Goal: Task Accomplishment & Management: Manage account settings

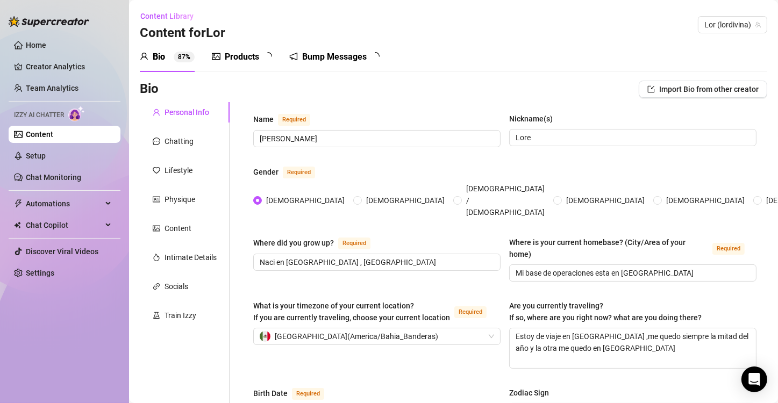
radio input "true"
type input "[DATE]"
click at [54, 271] on link "Settings" at bounding box center [40, 273] width 29 height 9
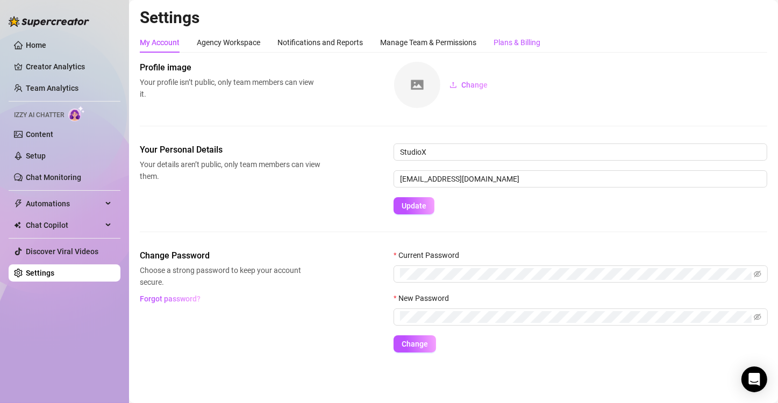
click at [520, 46] on div "Plans & Billing" at bounding box center [517, 43] width 47 height 12
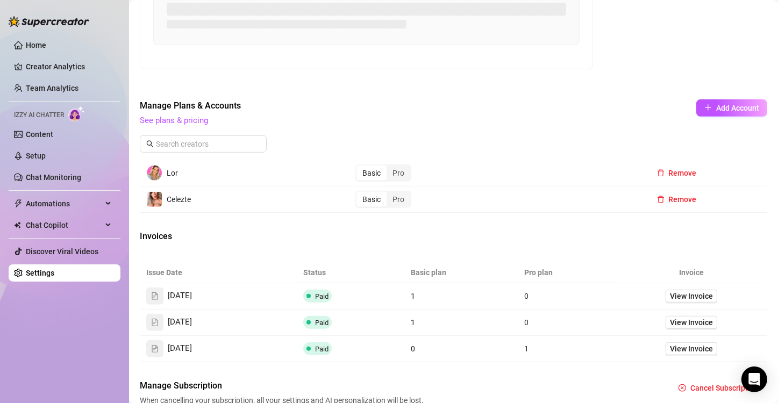
scroll to position [484, 0]
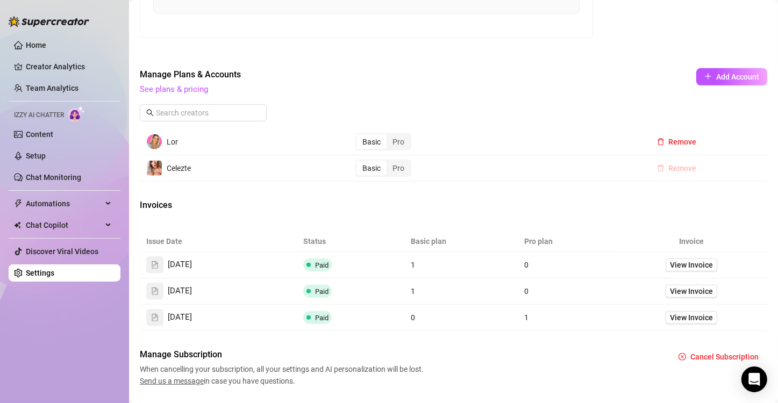
click at [657, 166] on icon "delete" at bounding box center [661, 169] width 8 height 8
